Goal: Task Accomplishment & Management: Manage account settings

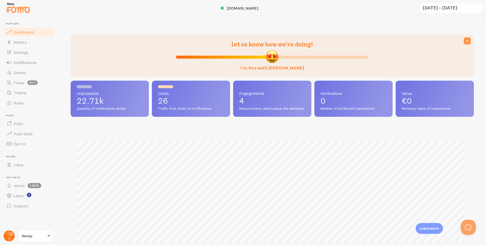
click at [8, 234] on circle at bounding box center [9, 236] width 11 height 11
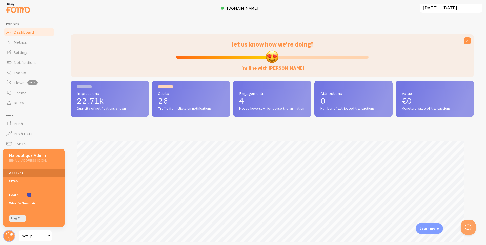
click at [21, 173] on link "Account" at bounding box center [34, 173] width 62 height 8
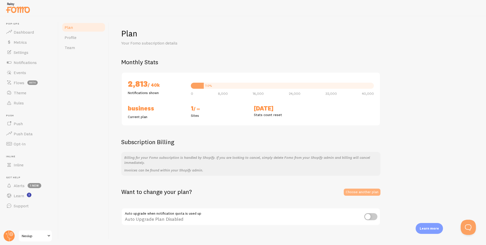
click at [357, 194] on link "Choose another plan" at bounding box center [362, 192] width 37 height 7
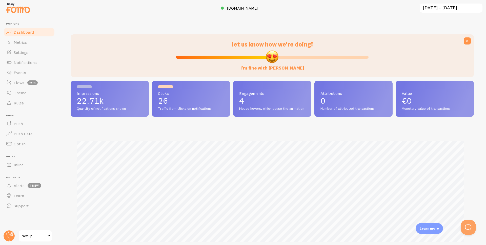
scroll to position [253015, 252749]
click at [27, 72] on link "Events" at bounding box center [29, 73] width 52 height 10
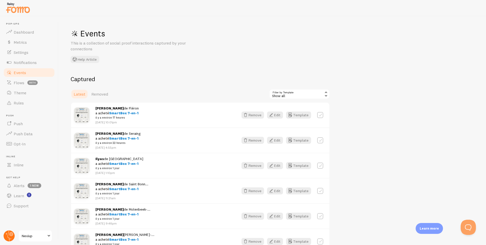
click at [11, 235] on circle at bounding box center [9, 236] width 11 height 11
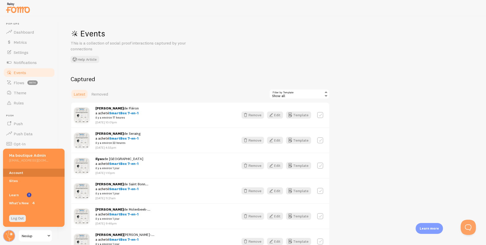
click at [21, 174] on link "Account" at bounding box center [34, 173] width 62 height 8
